Goal: Find specific fact: Find contact information

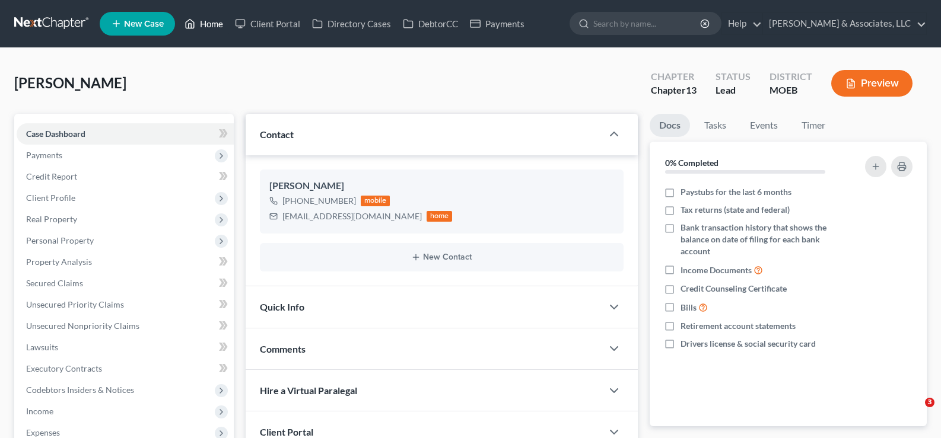
drag, startPoint x: 0, startPoint y: 0, endPoint x: 210, endPoint y: 20, distance: 210.9
click at [210, 20] on link "Home" at bounding box center [204, 23] width 50 height 21
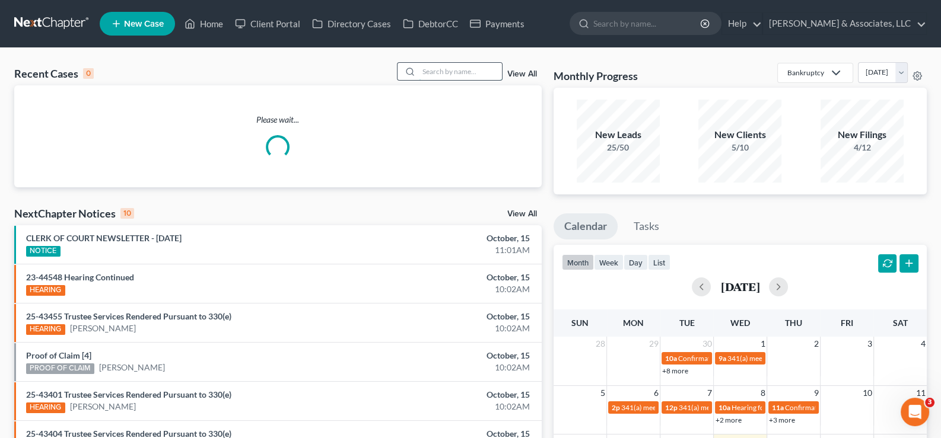
click at [471, 77] on input "search" at bounding box center [460, 71] width 83 height 17
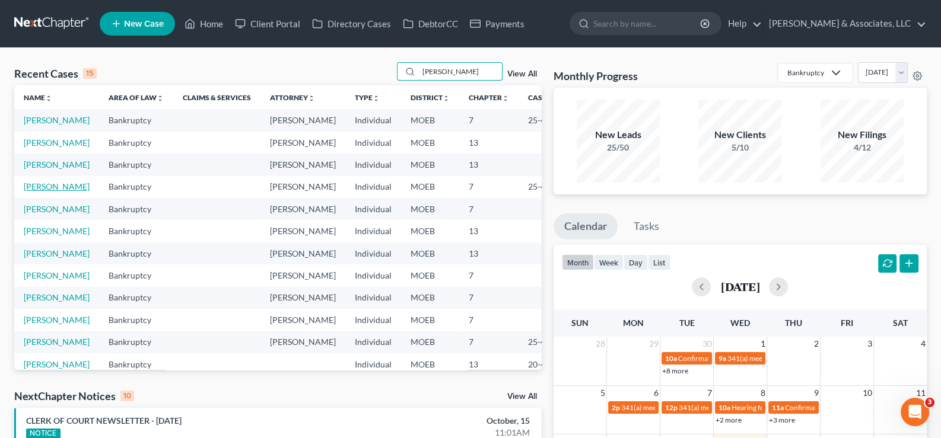
type input "[PERSON_NAME]"
click at [31, 192] on link "[PERSON_NAME]" at bounding box center [57, 187] width 66 height 10
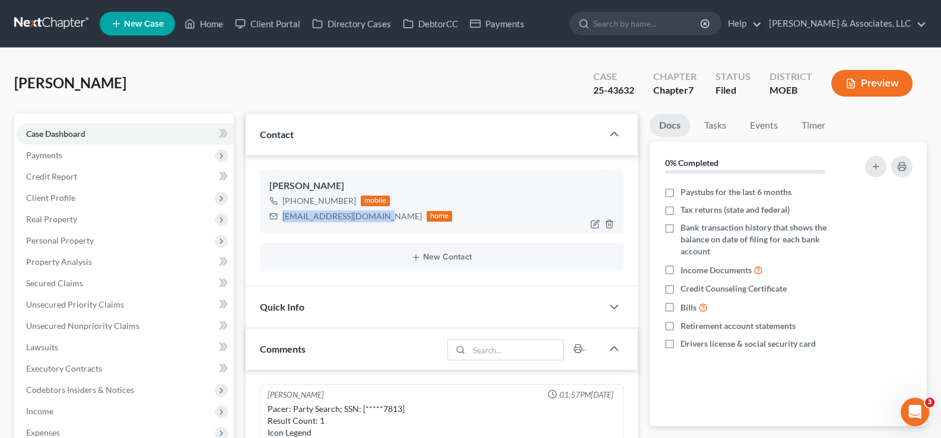
drag, startPoint x: 372, startPoint y: 218, endPoint x: 280, endPoint y: 227, distance: 92.3
click at [280, 227] on div "[PERSON_NAME] [PHONE_NUMBER] mobile [EMAIL_ADDRESS][DOMAIN_NAME] home" at bounding box center [442, 202] width 364 height 64
copy div "[EMAIL_ADDRESS][DOMAIN_NAME]"
drag, startPoint x: 203, startPoint y: 23, endPoint x: 338, endPoint y: 73, distance: 143.6
click at [203, 23] on link "Home" at bounding box center [204, 23] width 50 height 21
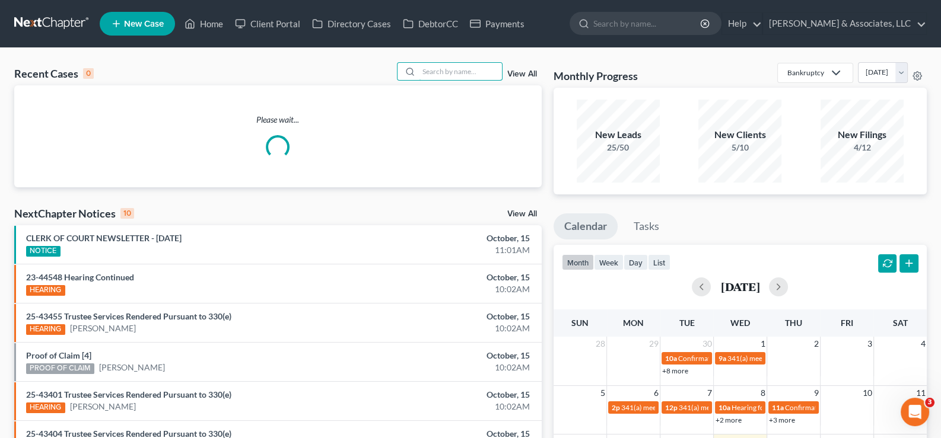
drag, startPoint x: 472, startPoint y: 69, endPoint x: 199, endPoint y: 142, distance: 282.4
click at [466, 69] on input "search" at bounding box center [460, 71] width 83 height 17
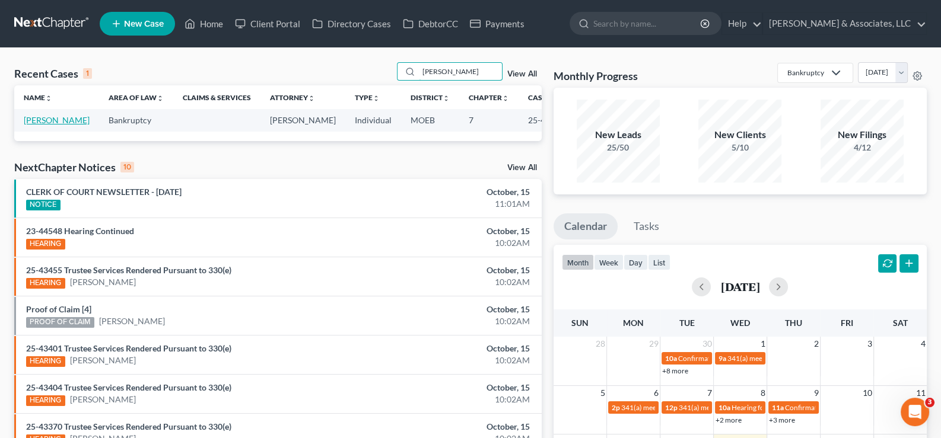
type input "[PERSON_NAME]"
click at [37, 125] on link "[PERSON_NAME]" at bounding box center [57, 120] width 66 height 10
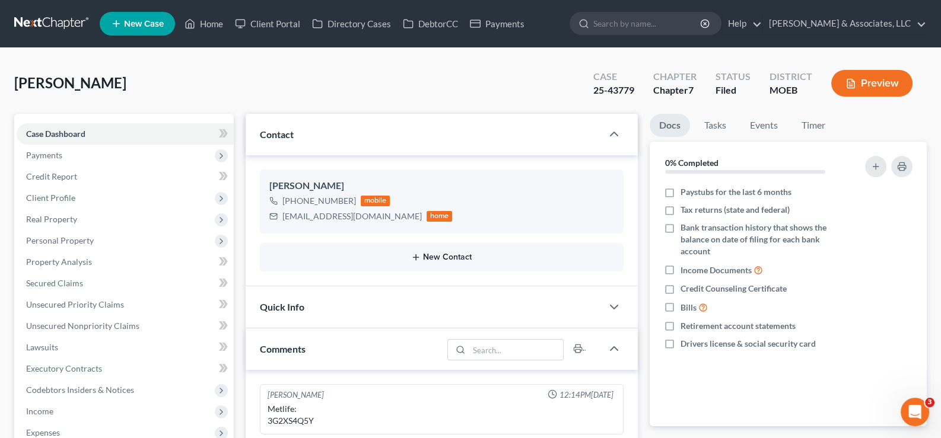
scroll to position [1420, 0]
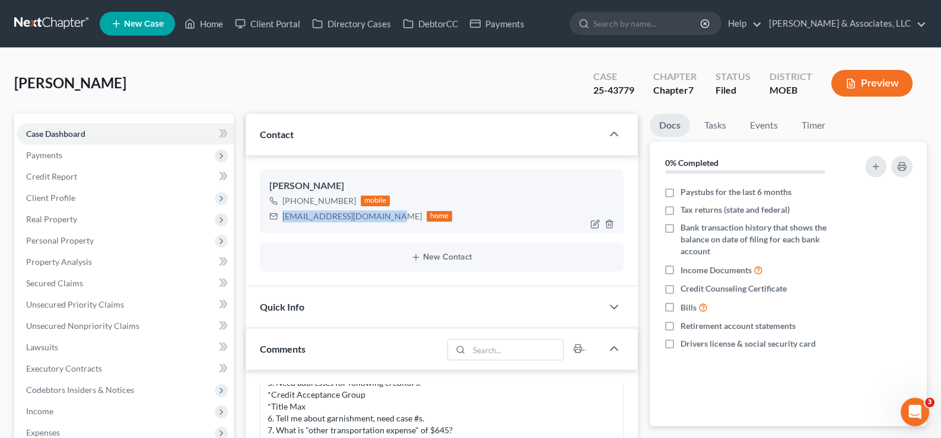
drag, startPoint x: 386, startPoint y: 217, endPoint x: 282, endPoint y: 222, distance: 104.5
click at [282, 222] on div "[EMAIL_ADDRESS][DOMAIN_NAME] home" at bounding box center [360, 216] width 183 height 15
copy div "[EMAIL_ADDRESS][DOMAIN_NAME]"
click at [219, 27] on link "Home" at bounding box center [204, 23] width 50 height 21
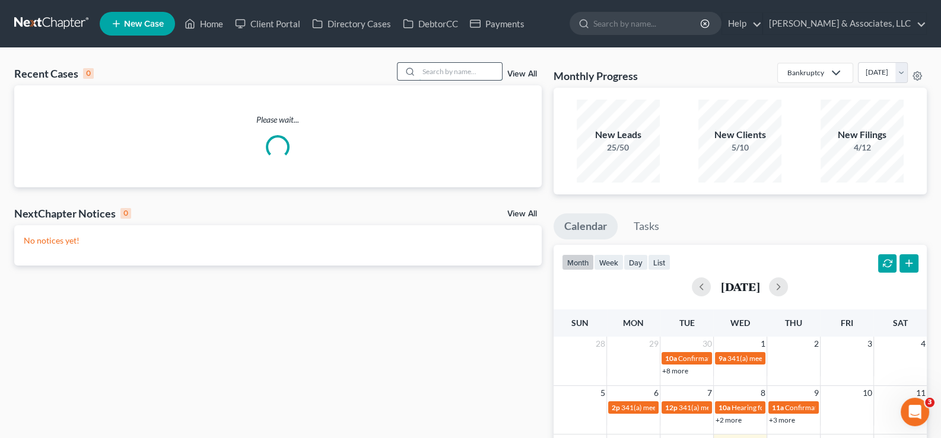
drag, startPoint x: 443, startPoint y: 71, endPoint x: 0, endPoint y: 80, distance: 443.2
click at [426, 71] on input "search" at bounding box center [460, 71] width 83 height 17
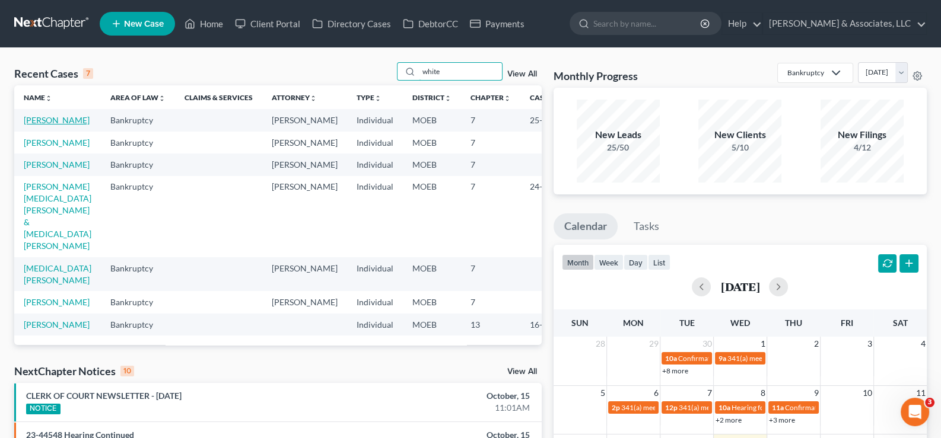
type input "white"
click at [44, 125] on link "[PERSON_NAME]" at bounding box center [57, 120] width 66 height 10
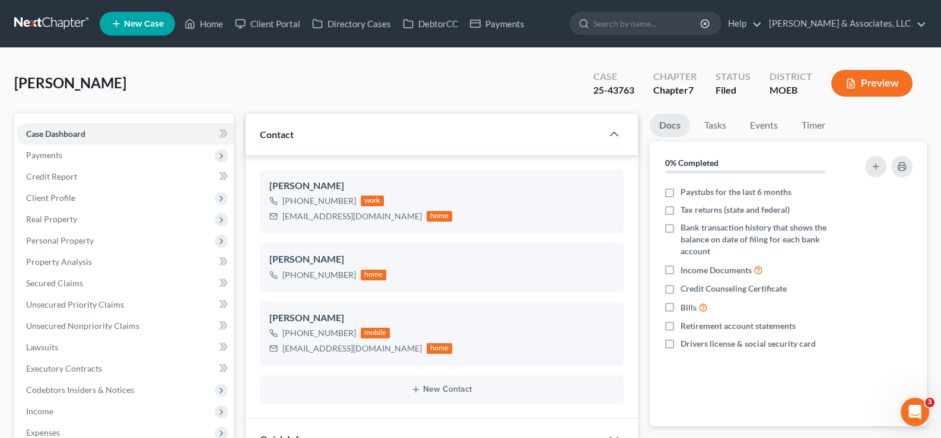
scroll to position [960, 0]
click at [212, 26] on link "Home" at bounding box center [204, 23] width 50 height 21
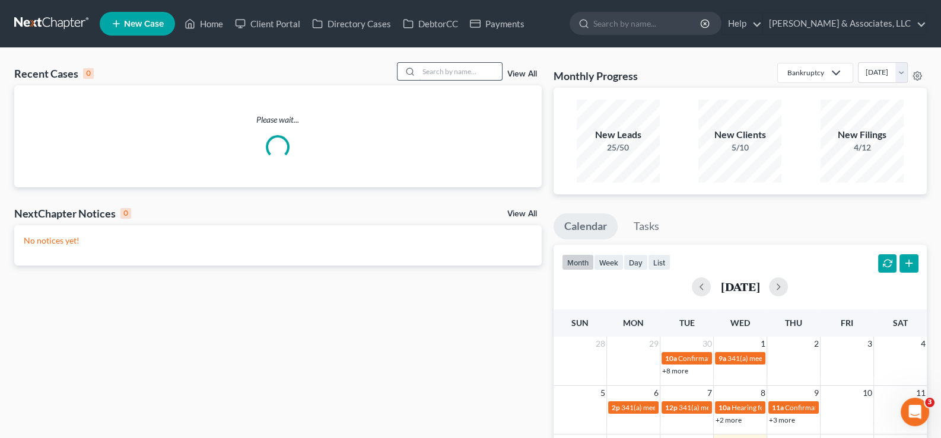
click at [487, 73] on input "search" at bounding box center [460, 71] width 83 height 17
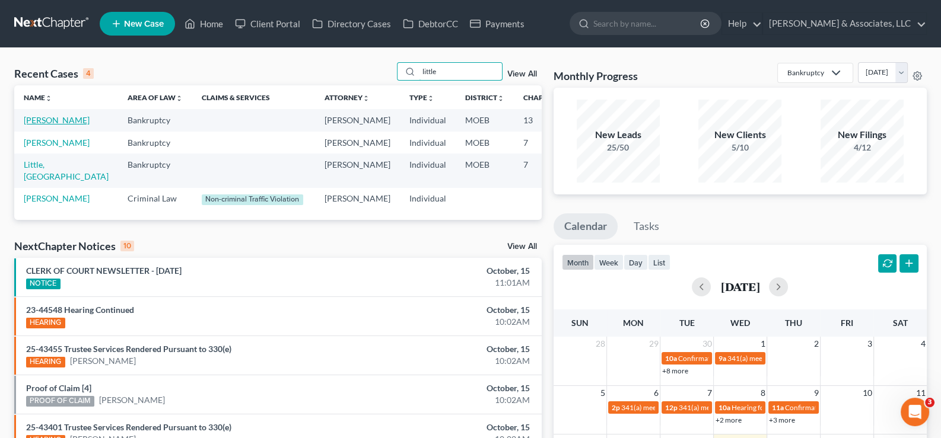
type input "little"
click at [46, 125] on link "[PERSON_NAME]" at bounding box center [57, 120] width 66 height 10
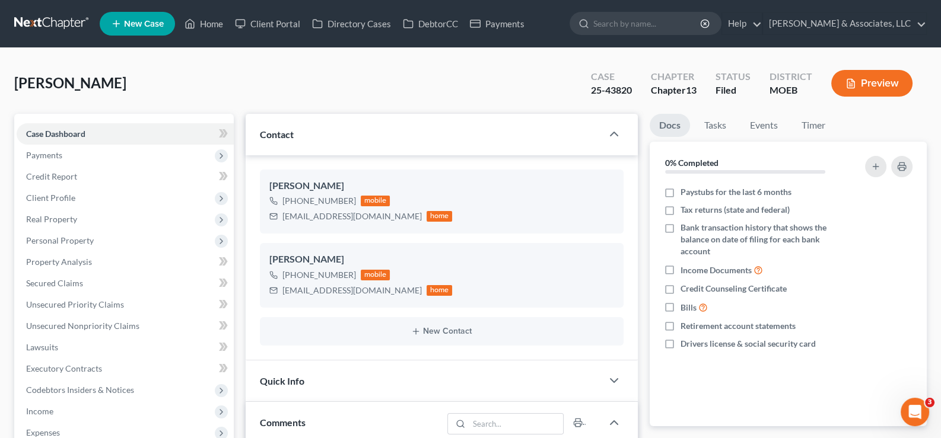
scroll to position [1387, 0]
drag, startPoint x: 350, startPoint y: 293, endPoint x: 299, endPoint y: 289, distance: 51.2
click at [274, 298] on div "[PERSON_NAME] [PHONE_NUMBER] mobile [EMAIL_ADDRESS][DOMAIN_NAME] home" at bounding box center [442, 275] width 364 height 64
copy div "[EMAIL_ADDRESS][DOMAIN_NAME]"
drag, startPoint x: 217, startPoint y: 16, endPoint x: 422, endPoint y: 62, distance: 211.0
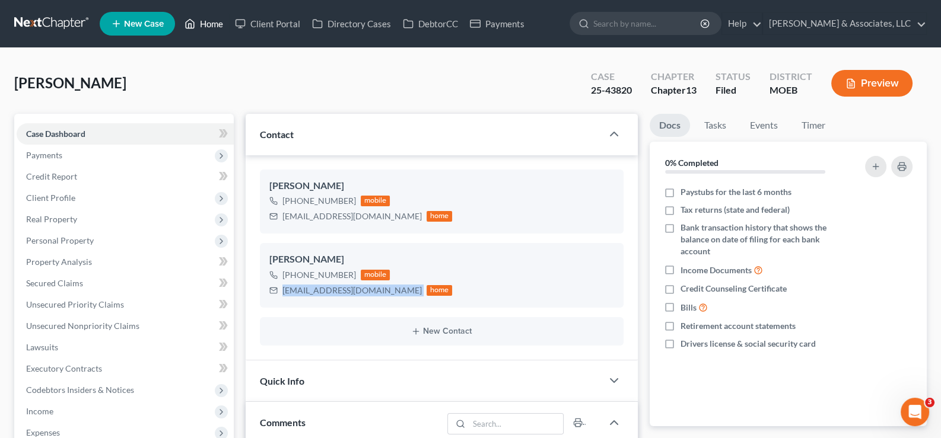
click at [217, 16] on link "Home" at bounding box center [204, 23] width 50 height 21
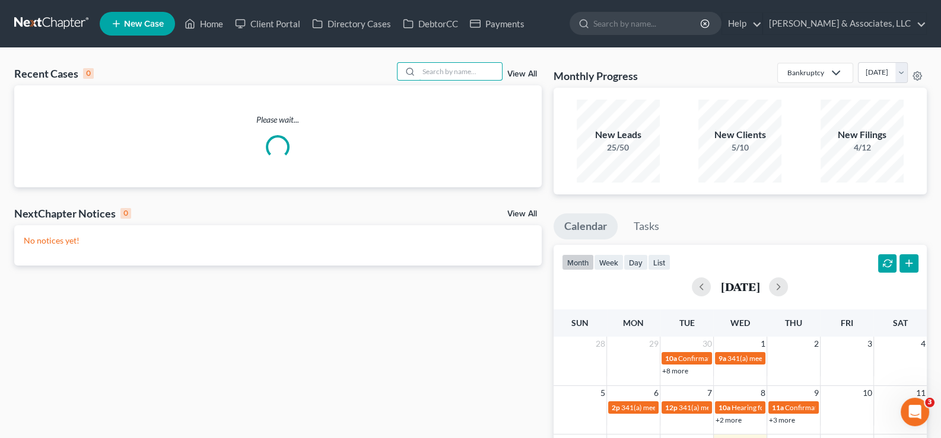
drag, startPoint x: 493, startPoint y: 77, endPoint x: 0, endPoint y: 206, distance: 509.7
click at [477, 77] on input "search" at bounding box center [460, 71] width 83 height 17
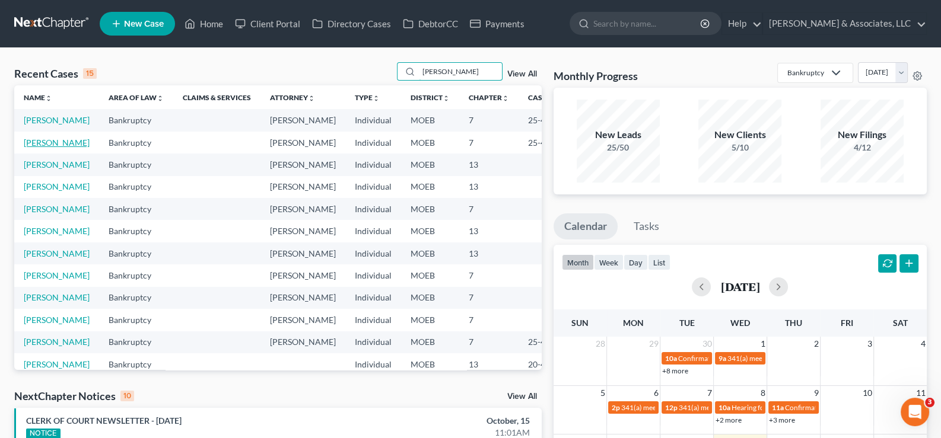
type input "[PERSON_NAME]"
click at [43, 148] on link "[PERSON_NAME]" at bounding box center [57, 143] width 66 height 10
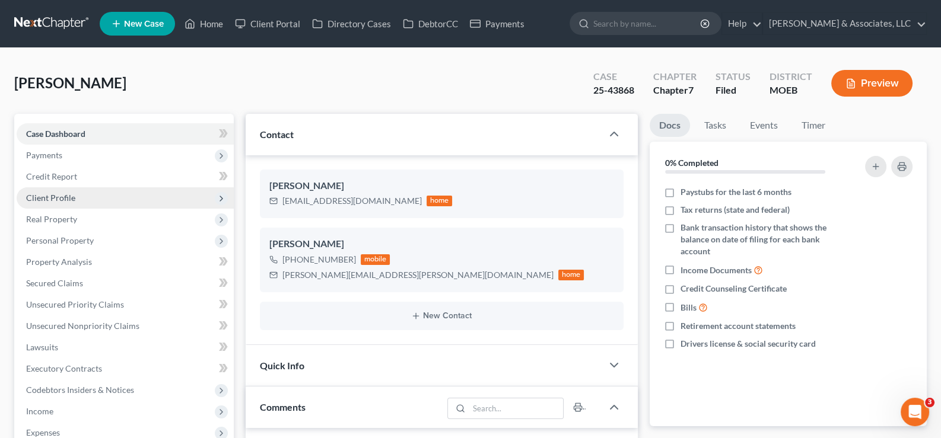
scroll to position [1151, 0]
